Goal: Find contact information: Find contact information

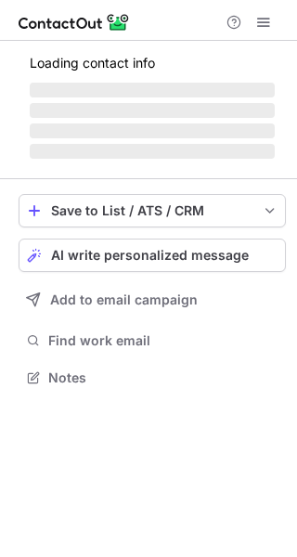
scroll to position [359, 297]
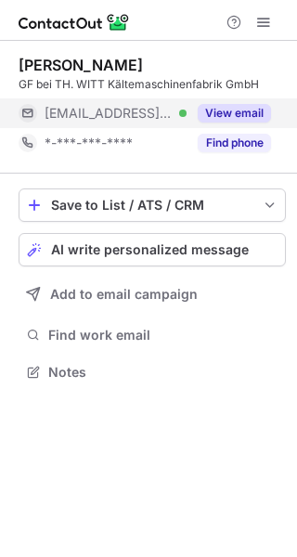
click at [227, 117] on button "View email" at bounding box center [234, 113] width 73 height 19
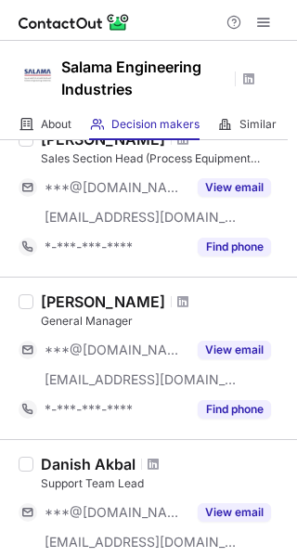
scroll to position [300, 0]
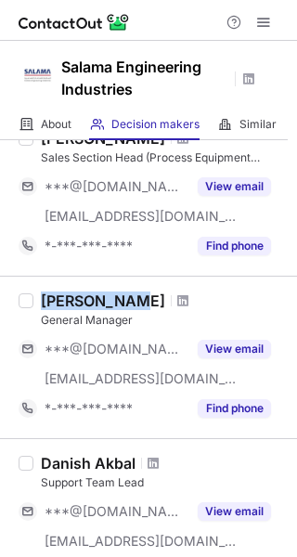
drag, startPoint x: 43, startPoint y: 299, endPoint x: 137, endPoint y: 289, distance: 95.1
click at [137, 289] on div "Ahmad Zaben General Manager ***@yahoo.com ***@salamaeng.com View email *-***-**…" at bounding box center [148, 357] width 297 height 162
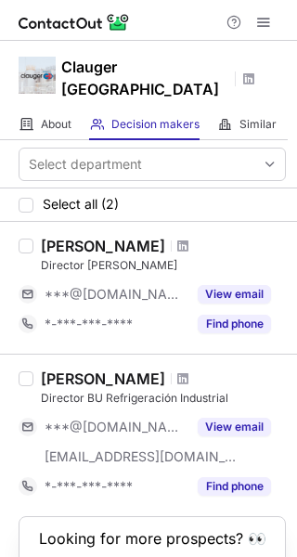
drag, startPoint x: 47, startPoint y: 358, endPoint x: 122, endPoint y: 359, distance: 74.2
click at [137, 369] on div "Roberto Badillo" at bounding box center [103, 378] width 124 height 19
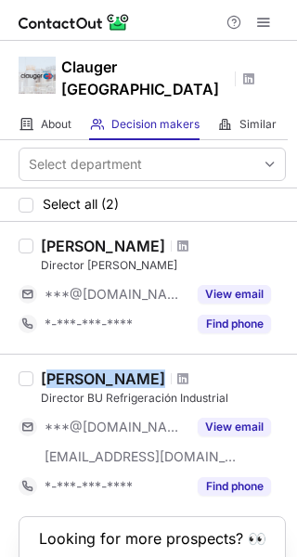
drag, startPoint x: 41, startPoint y: 357, endPoint x: 149, endPoint y: 357, distance: 108.5
click at [149, 369] on div "Roberto Badillo" at bounding box center [163, 378] width 245 height 19
copy div "Roberto Badillo"
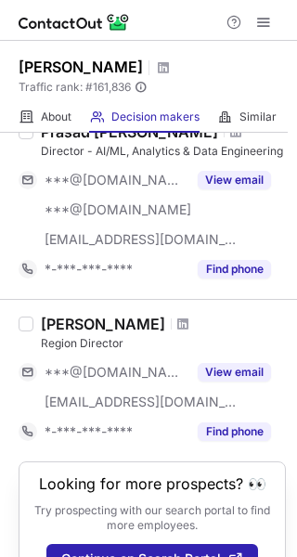
scroll to position [1606, 0]
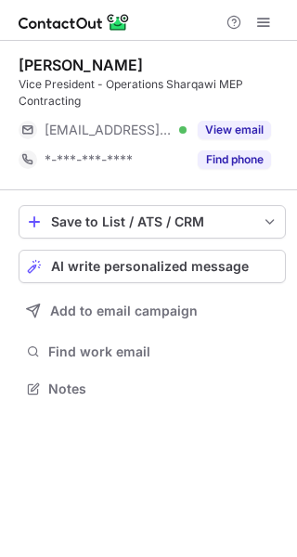
scroll to position [376, 297]
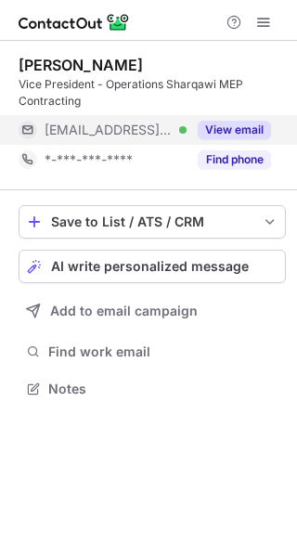
click at [231, 138] on button "View email" at bounding box center [234, 130] width 73 height 19
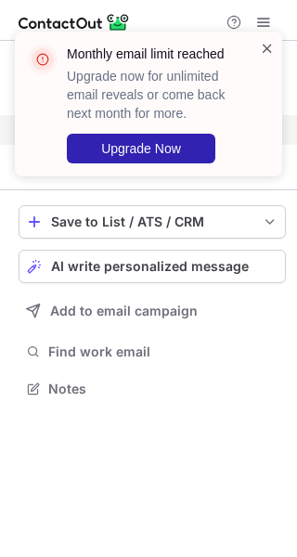
click at [263, 50] on span at bounding box center [267, 48] width 15 height 19
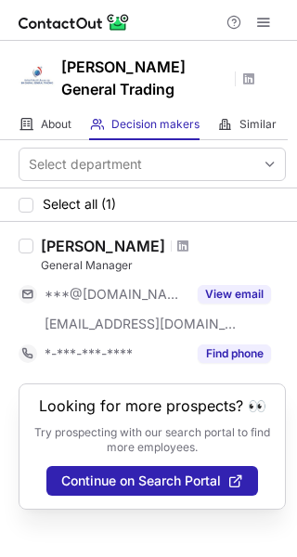
drag, startPoint x: 46, startPoint y: 245, endPoint x: 222, endPoint y: 249, distance: 175.4
click at [222, 249] on div "[PERSON_NAME]" at bounding box center [163, 246] width 245 height 19
copy div "Geevarughese Alexander"
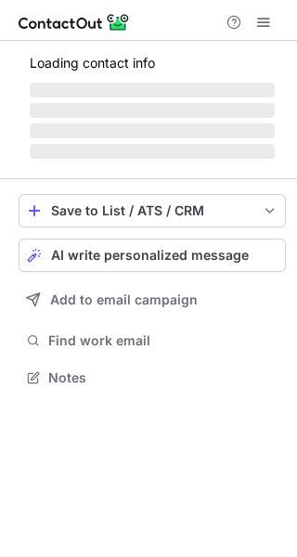
scroll to position [359, 297]
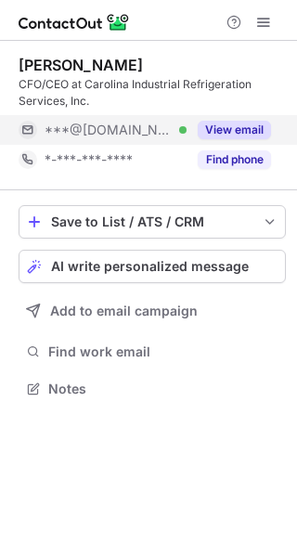
click at [221, 122] on button "View email" at bounding box center [234, 130] width 73 height 19
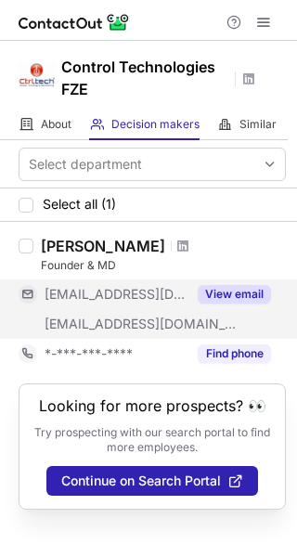
click at [235, 296] on button "View email" at bounding box center [234, 294] width 73 height 19
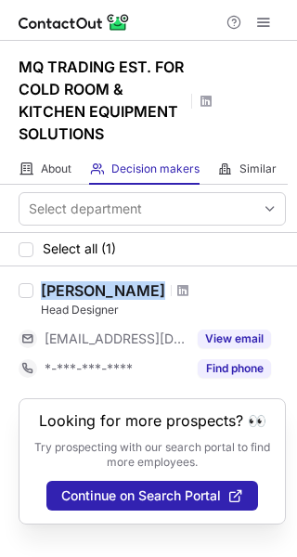
drag, startPoint x: 43, startPoint y: 288, endPoint x: 143, endPoint y: 289, distance: 100.2
click at [143, 289] on div "Ajmal Basheer" at bounding box center [163, 290] width 245 height 19
copy div "Ajmal Basheer"
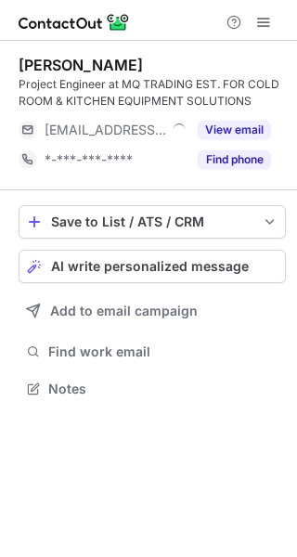
scroll to position [376, 297]
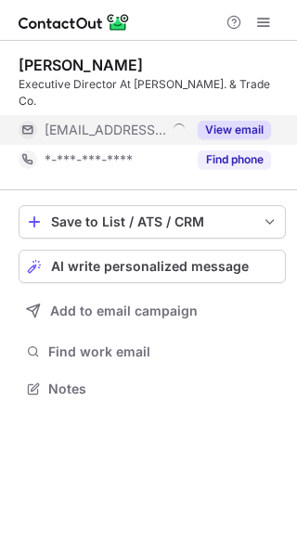
scroll to position [359, 297]
